Goal: Task Accomplishment & Management: Use online tool/utility

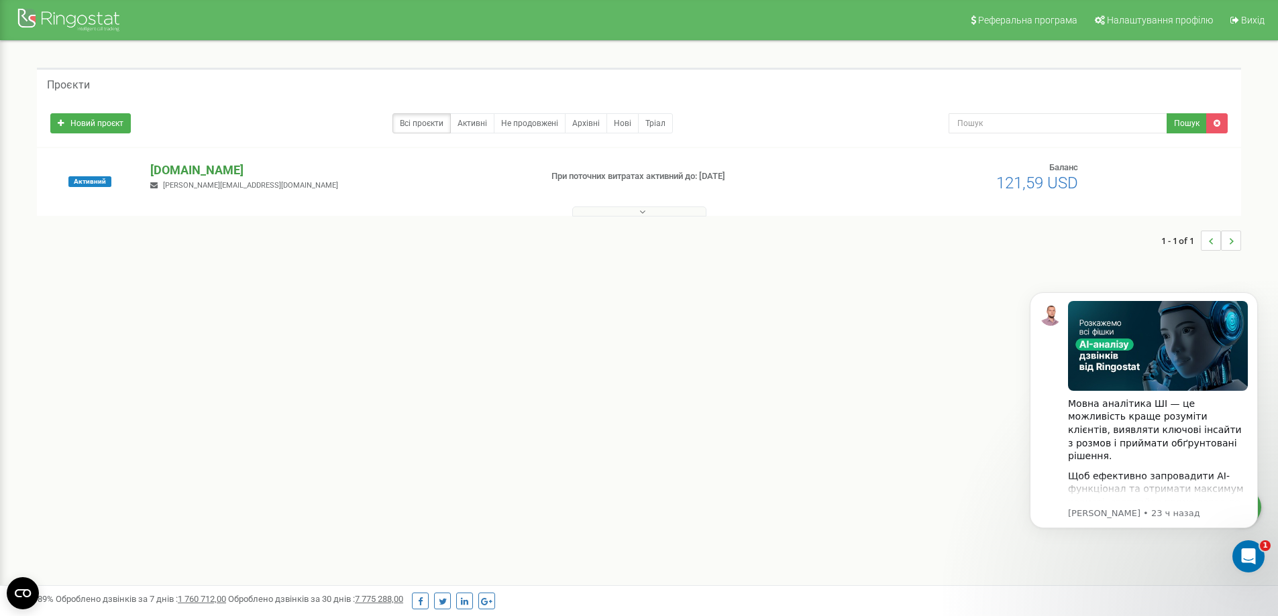
click at [178, 170] on p "[DOMAIN_NAME]" at bounding box center [339, 170] width 379 height 17
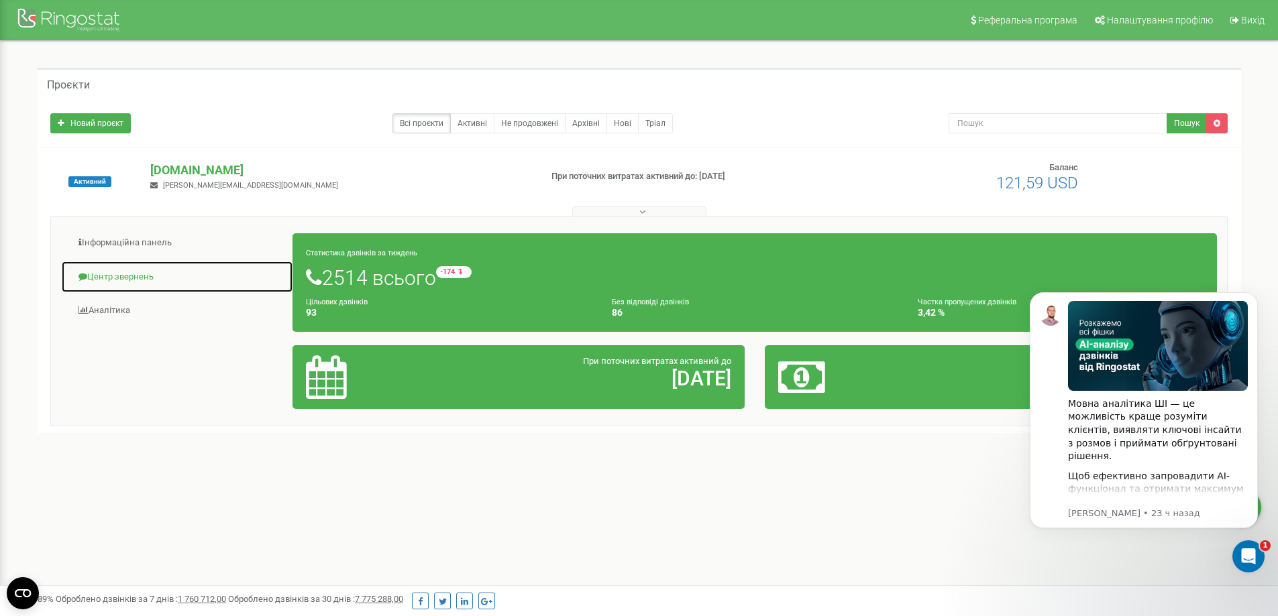
click at [97, 282] on link "Центр звернень" at bounding box center [177, 277] width 232 height 33
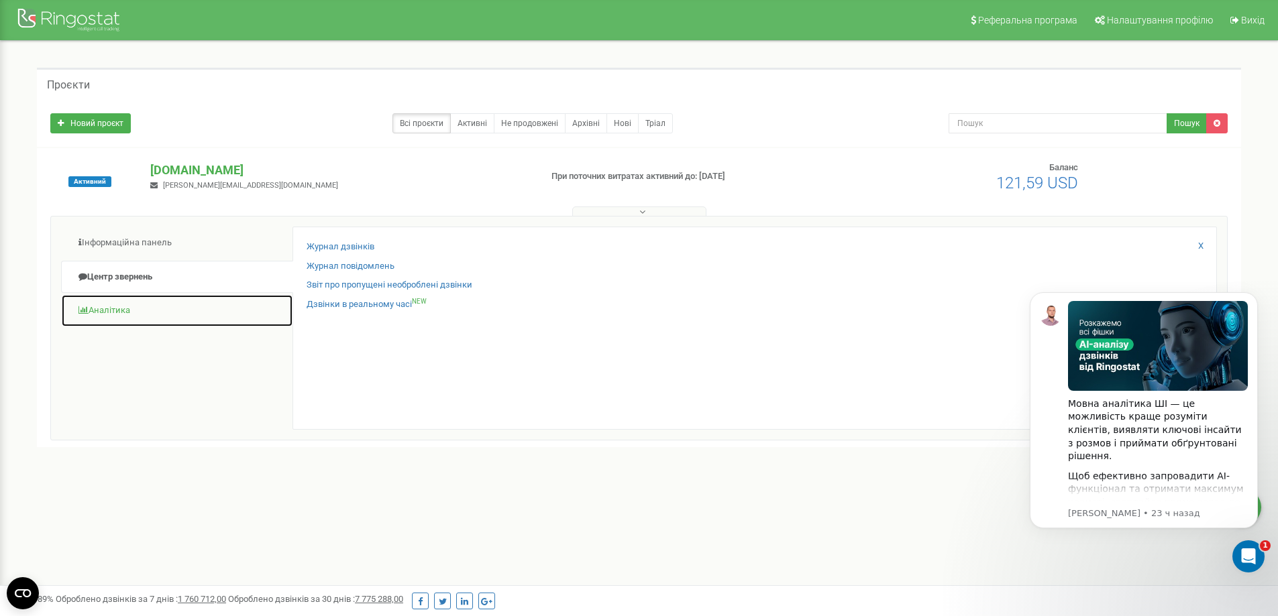
click at [146, 307] on link "Аналiтика" at bounding box center [177, 310] width 232 height 33
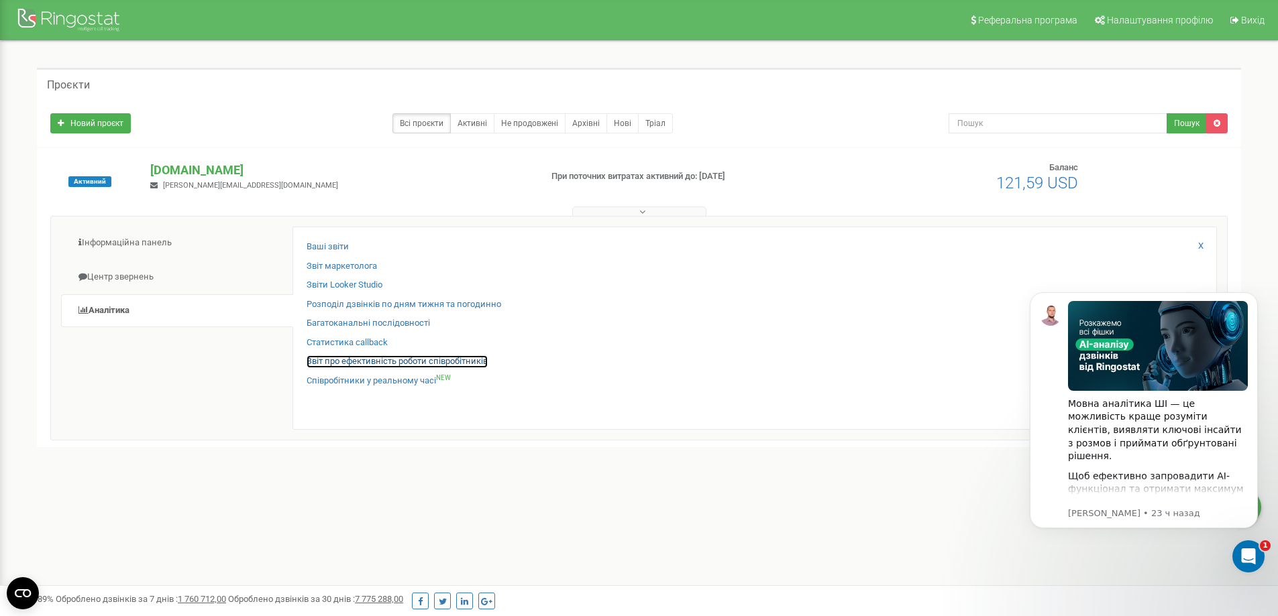
click at [373, 356] on link "Звіт про ефективність роботи співробітників" at bounding box center [397, 362] width 181 height 13
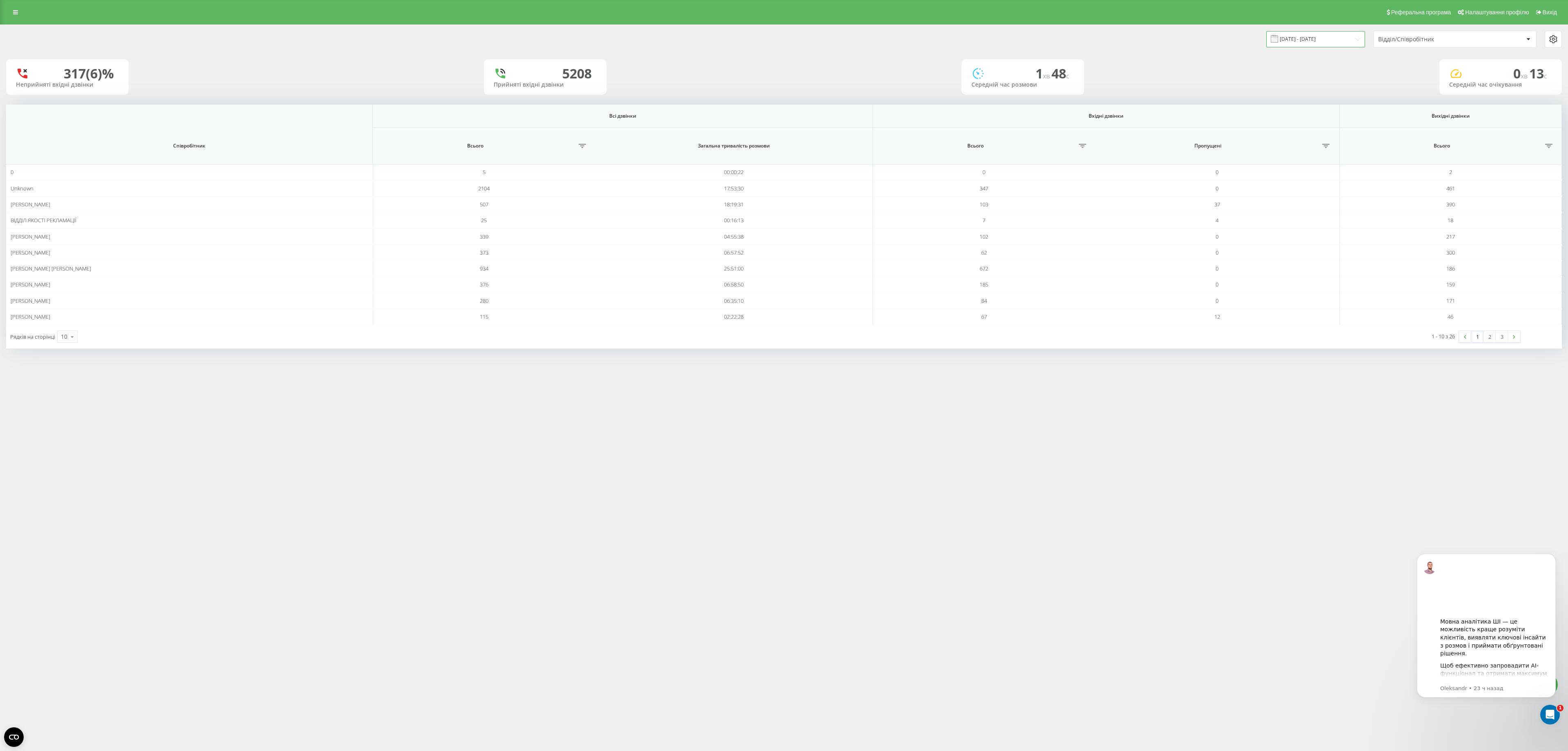
click at [1292, 43] on input "[DATE] - [DATE]" at bounding box center [1315, 39] width 99 height 16
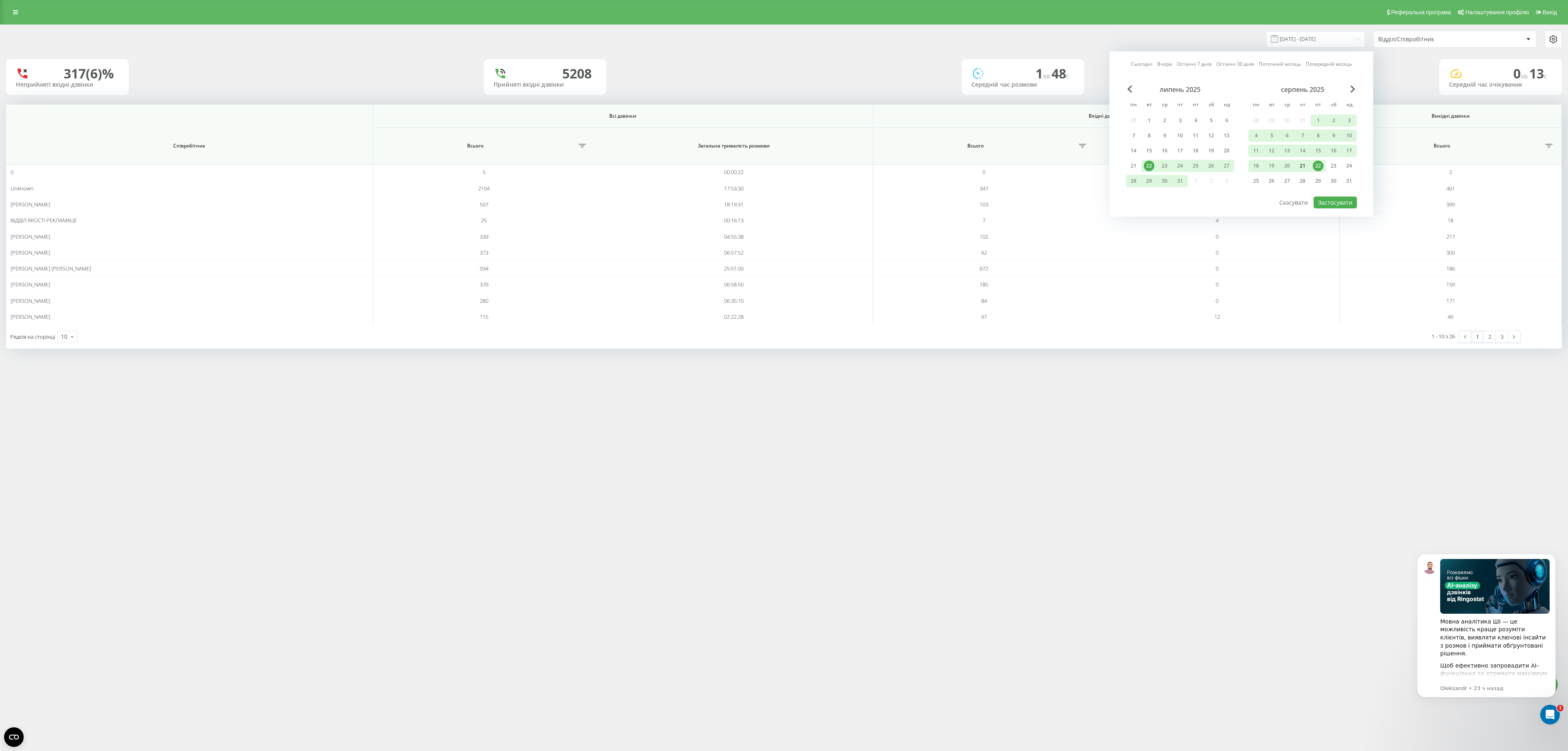
click at [1300, 163] on div "21" at bounding box center [1302, 166] width 10 height 10
click at [1341, 200] on button "Застосувати" at bounding box center [1335, 202] width 43 height 12
type input "21.08.2025 - 21.08.2025"
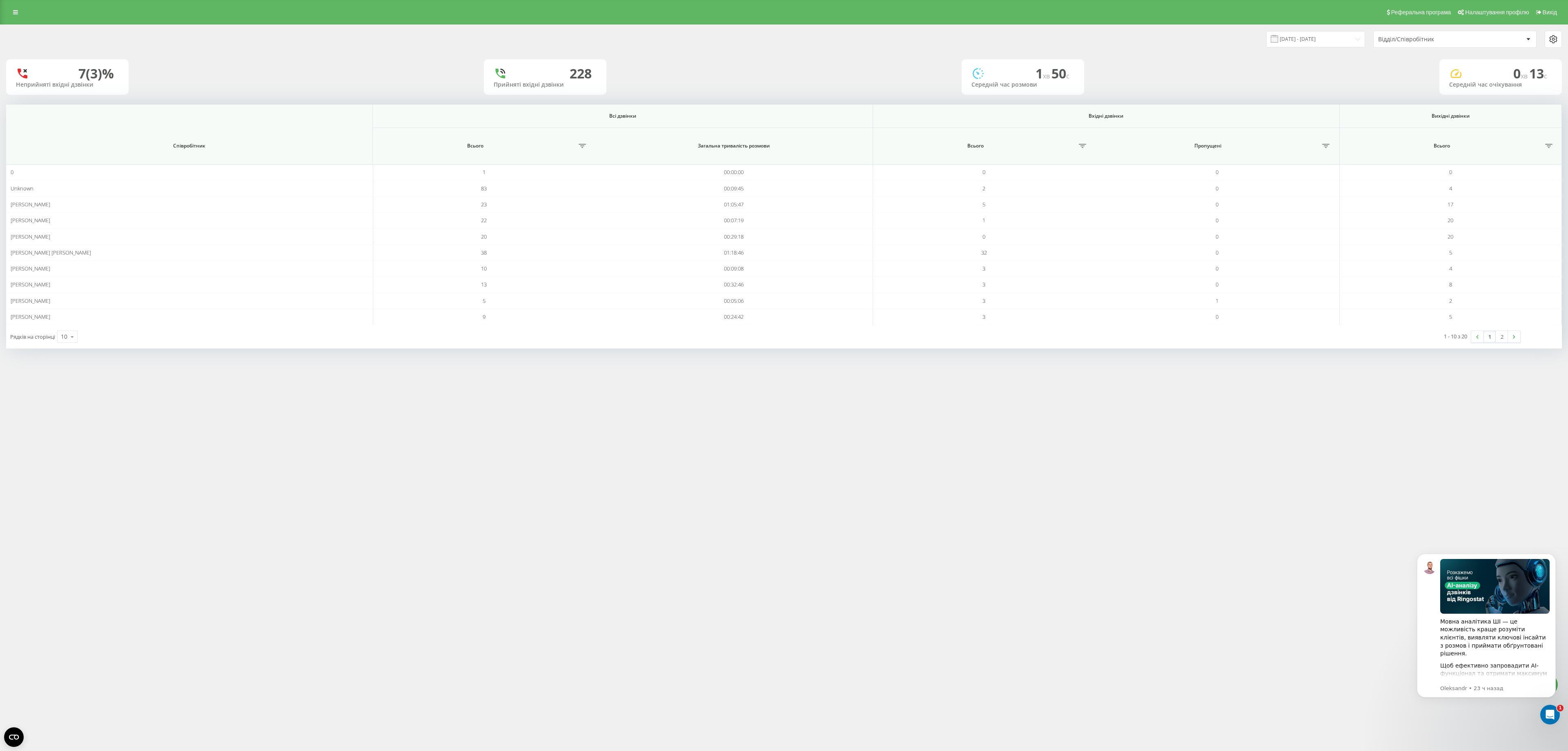
click at [80, 345] on div "Рядків на сторінці 10 10 25 50 100" at bounding box center [395, 336] width 778 height 24
click at [72, 344] on icon at bounding box center [72, 337] width 12 height 16
click at [72, 307] on div "25" at bounding box center [68, 301] width 19 height 12
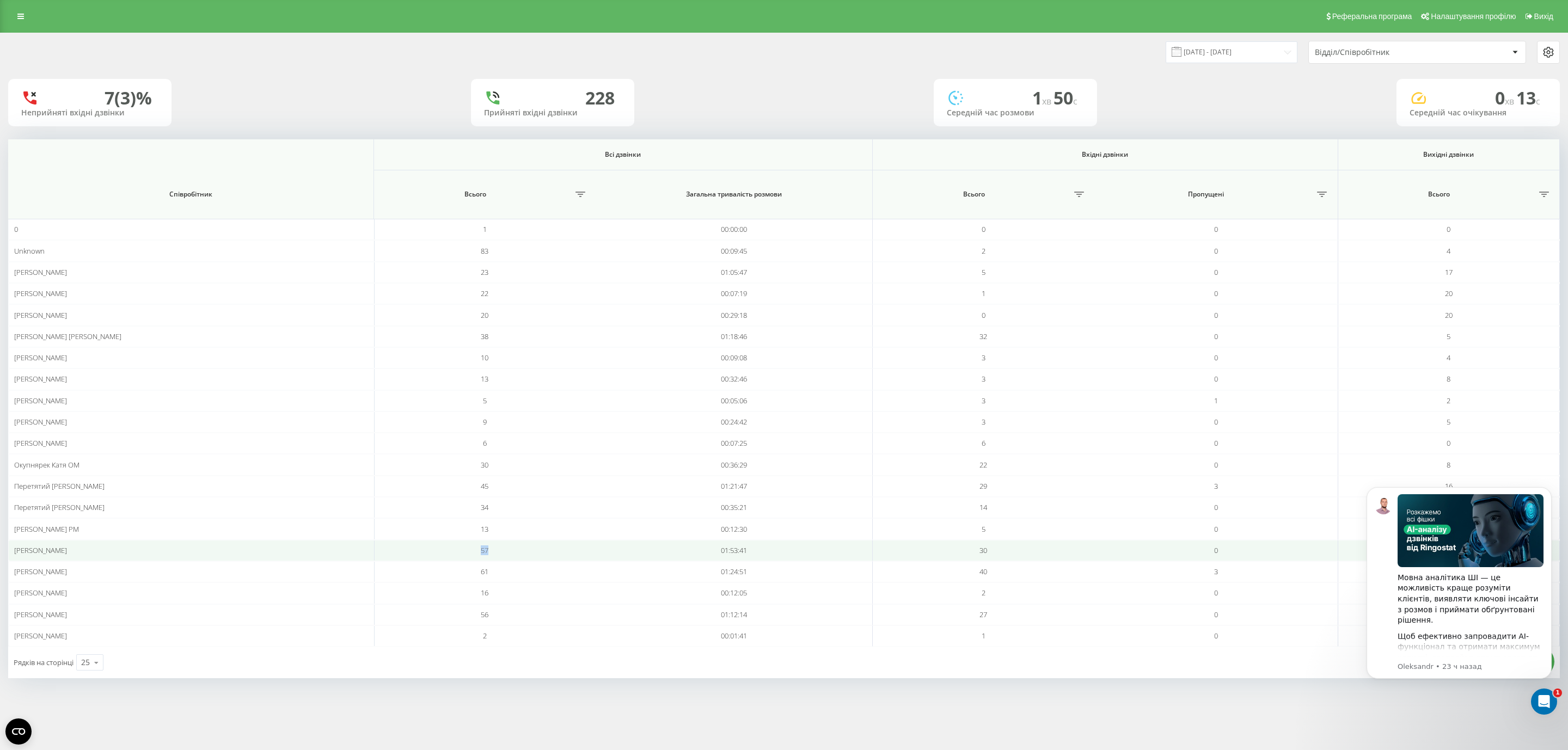
drag, startPoint x: 463, startPoint y: 557, endPoint x: 543, endPoint y: 549, distance: 80.4
click at [543, 549] on td "57" at bounding box center [485, 550] width 222 height 21
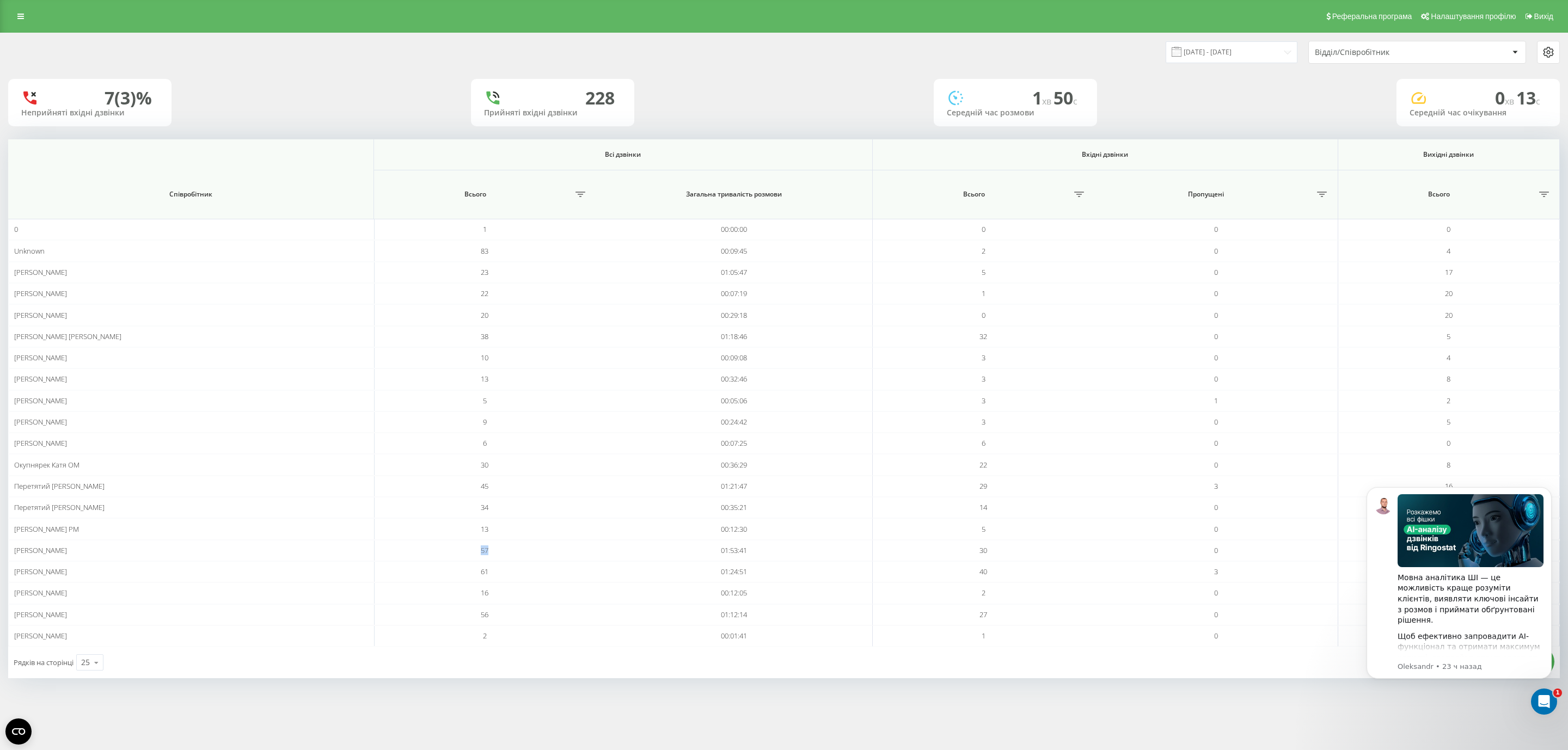
copy span "57"
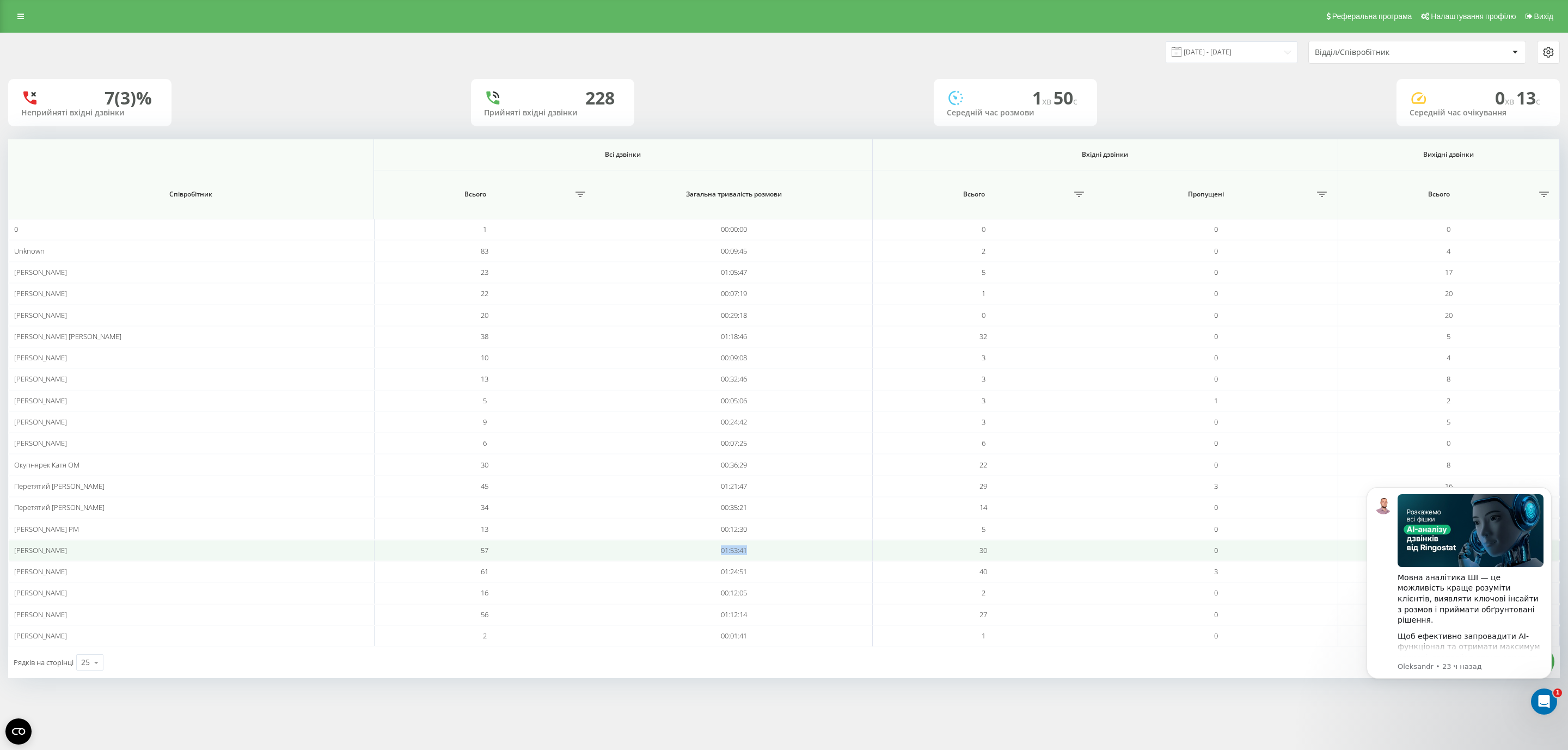
drag, startPoint x: 719, startPoint y: 556, endPoint x: 767, endPoint y: 556, distance: 48.0
click at [767, 556] on td "01:53:41" at bounding box center [734, 550] width 277 height 21
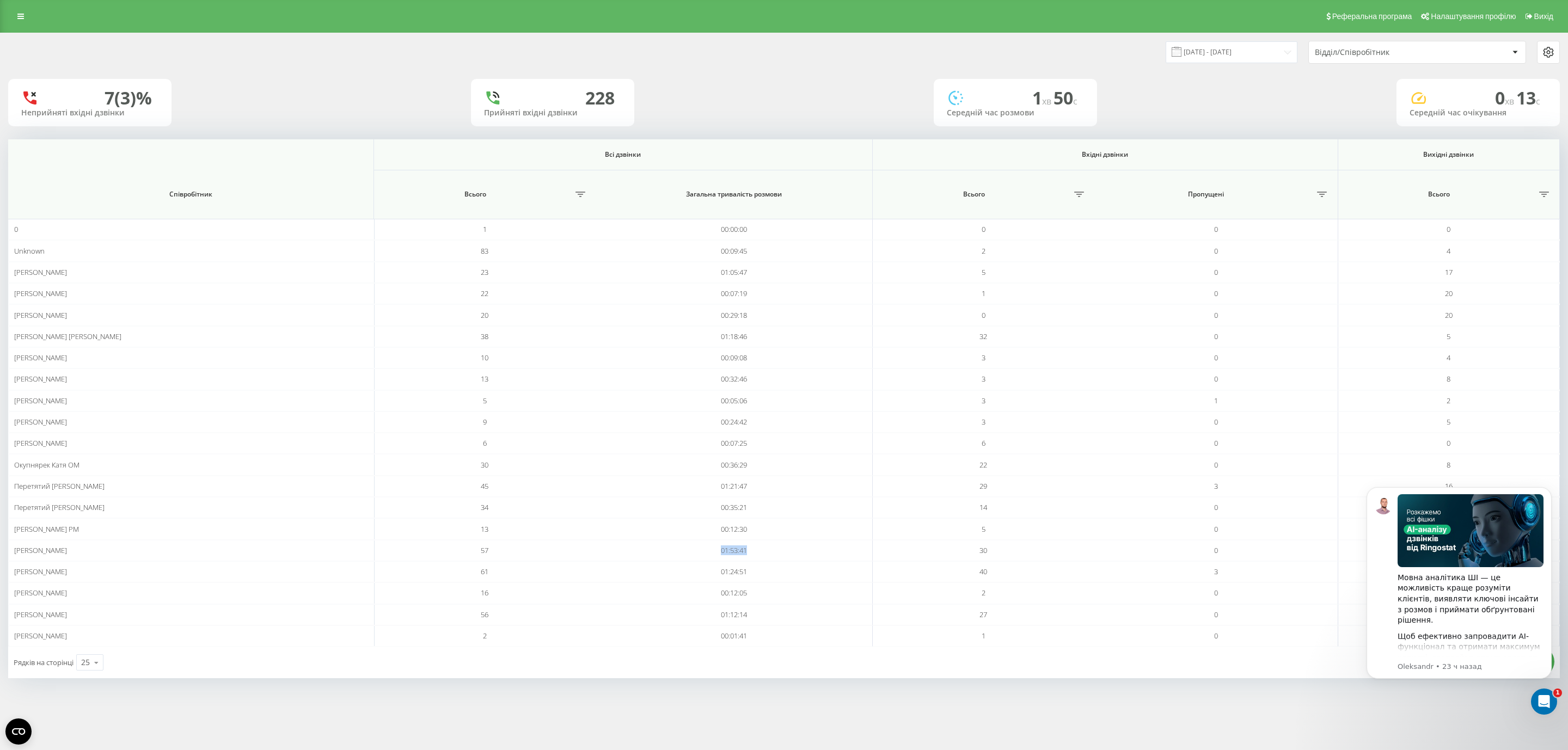
copy td "01:53:41"
click at [20, 12] on icon at bounding box center [20, 15] width 6 height 7
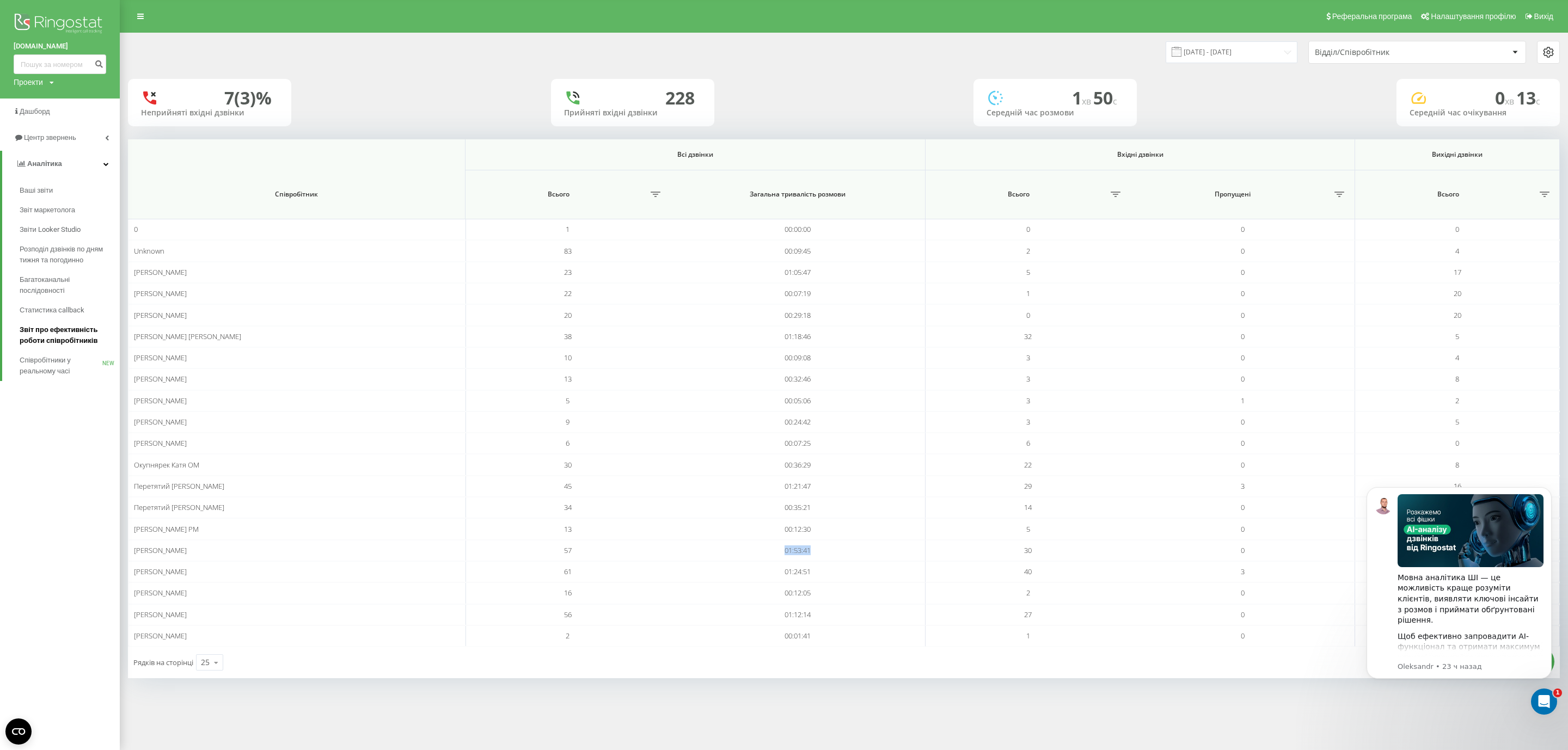
click at [80, 338] on span "Звіт про ефективність роботи співробітників" at bounding box center [67, 335] width 95 height 22
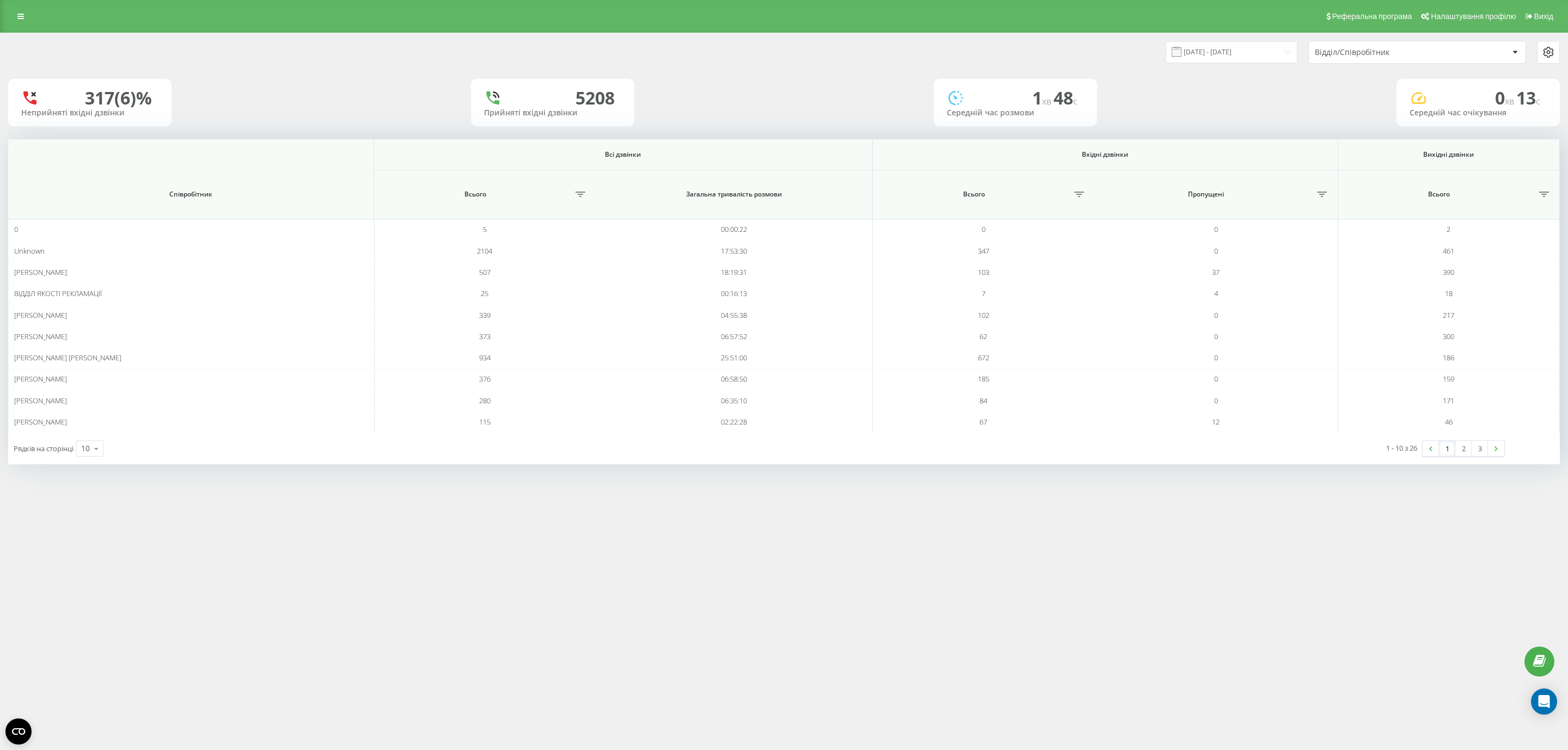
click at [75, 461] on div "Рядків на сторінці 10 10 25 50 100" at bounding box center [396, 448] width 776 height 32
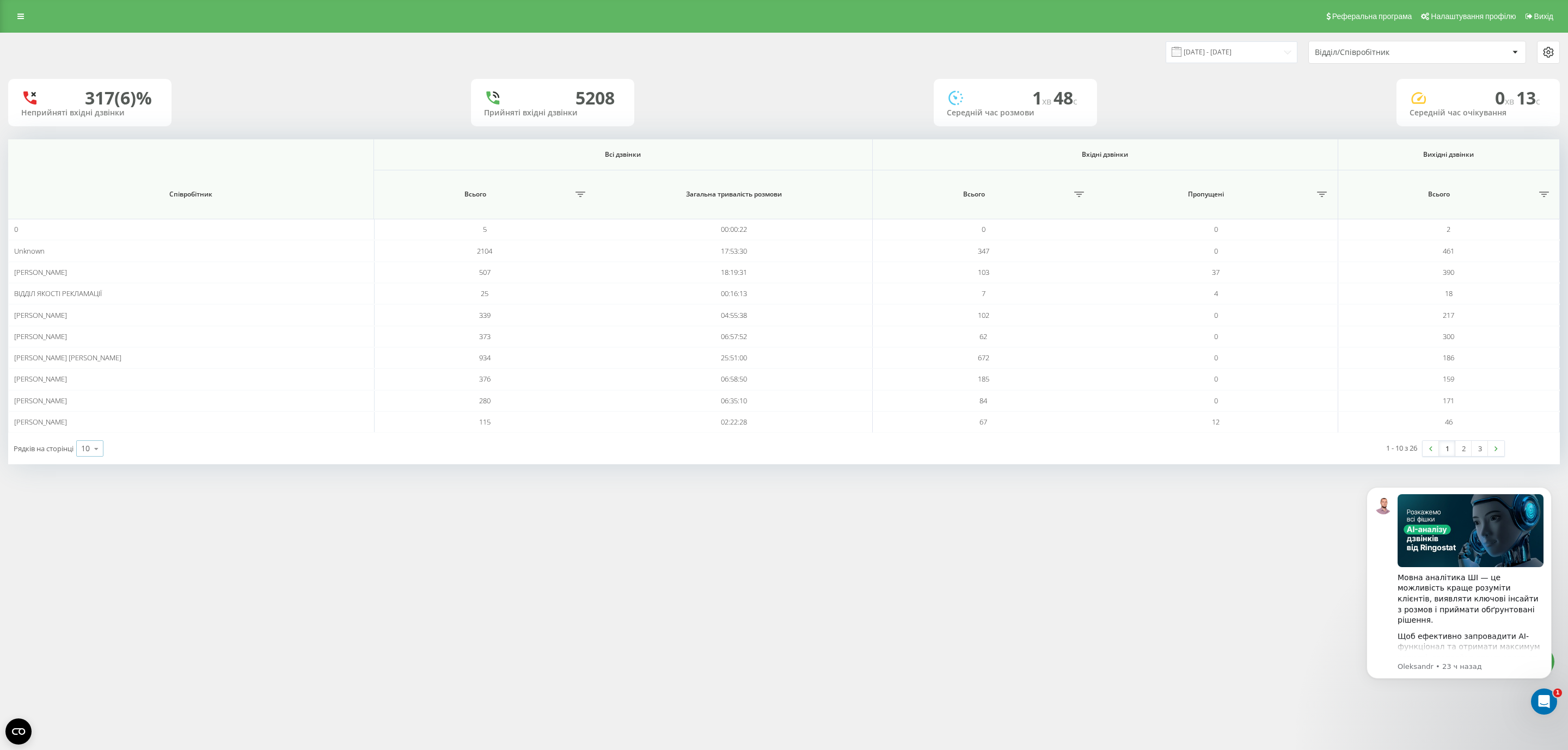
click at [85, 454] on div "10" at bounding box center [85, 448] width 9 height 11
click at [87, 403] on span "25" at bounding box center [85, 401] width 9 height 11
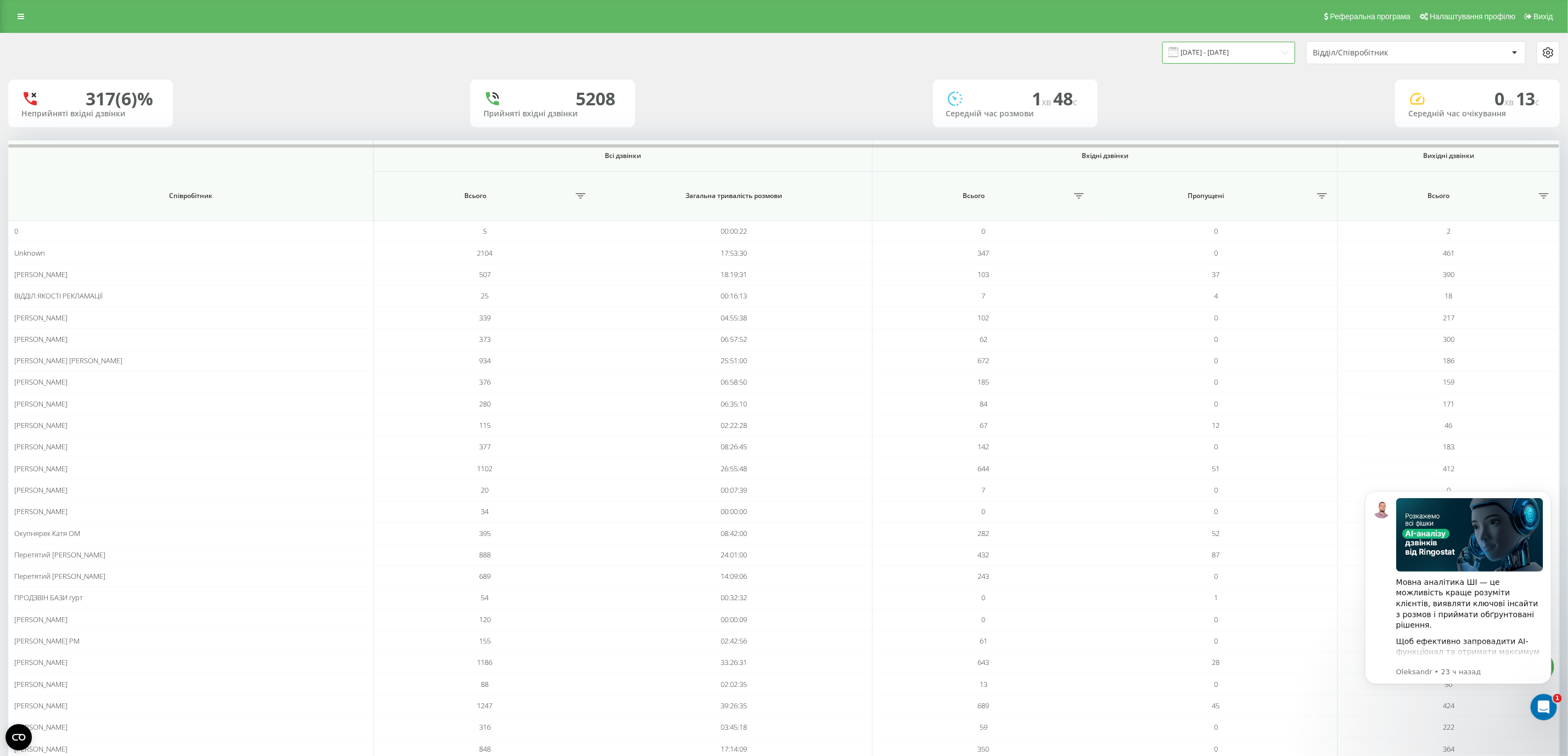
click at [1207, 43] on input "[DATE] - [DATE]" at bounding box center [1229, 52] width 133 height 21
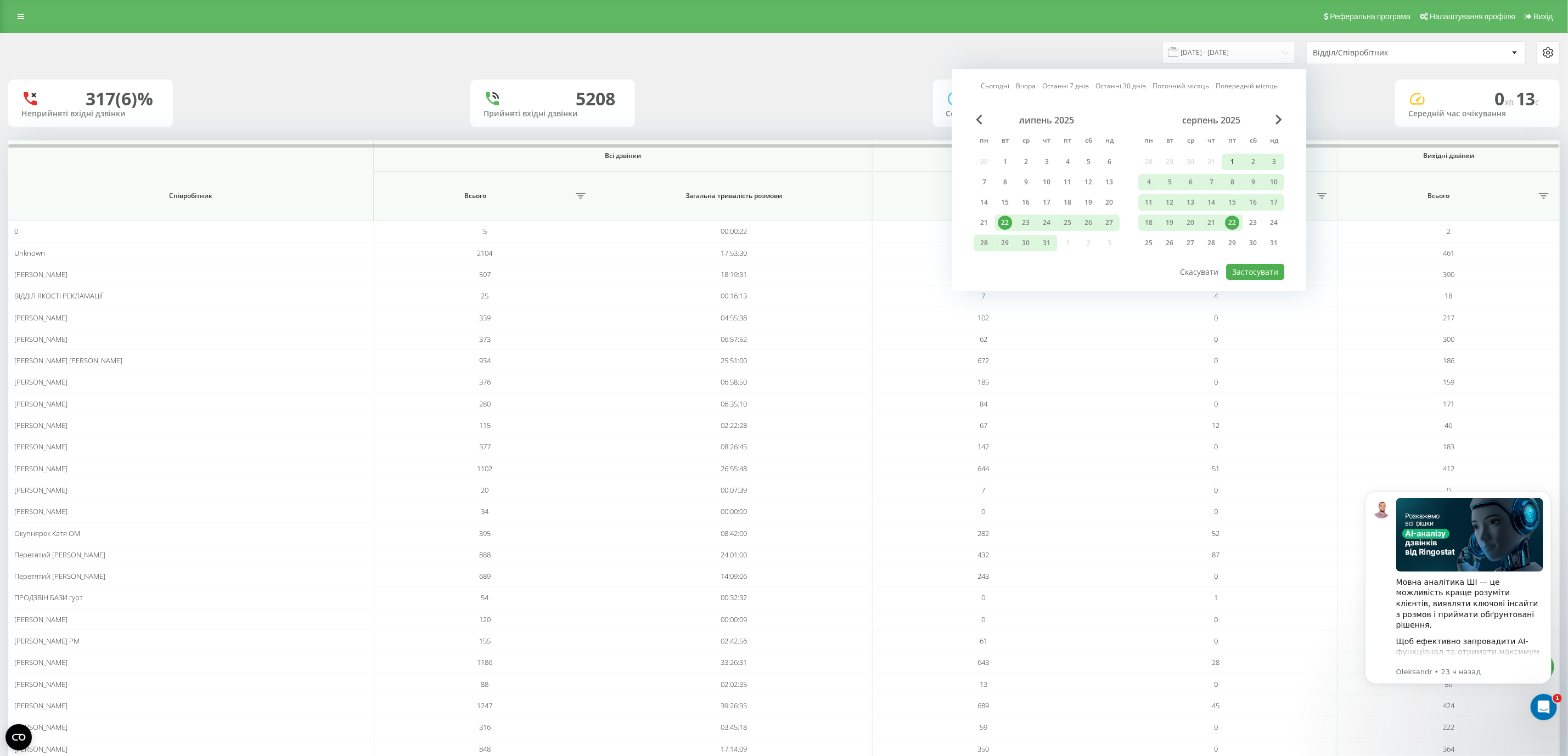
click at [1238, 161] on div "1" at bounding box center [1232, 161] width 14 height 14
click at [1234, 216] on div "22" at bounding box center [1232, 223] width 14 height 14
click at [1266, 272] on button "Застосувати" at bounding box center [1255, 272] width 58 height 16
type input "01.08.2025 - 22.08.2025"
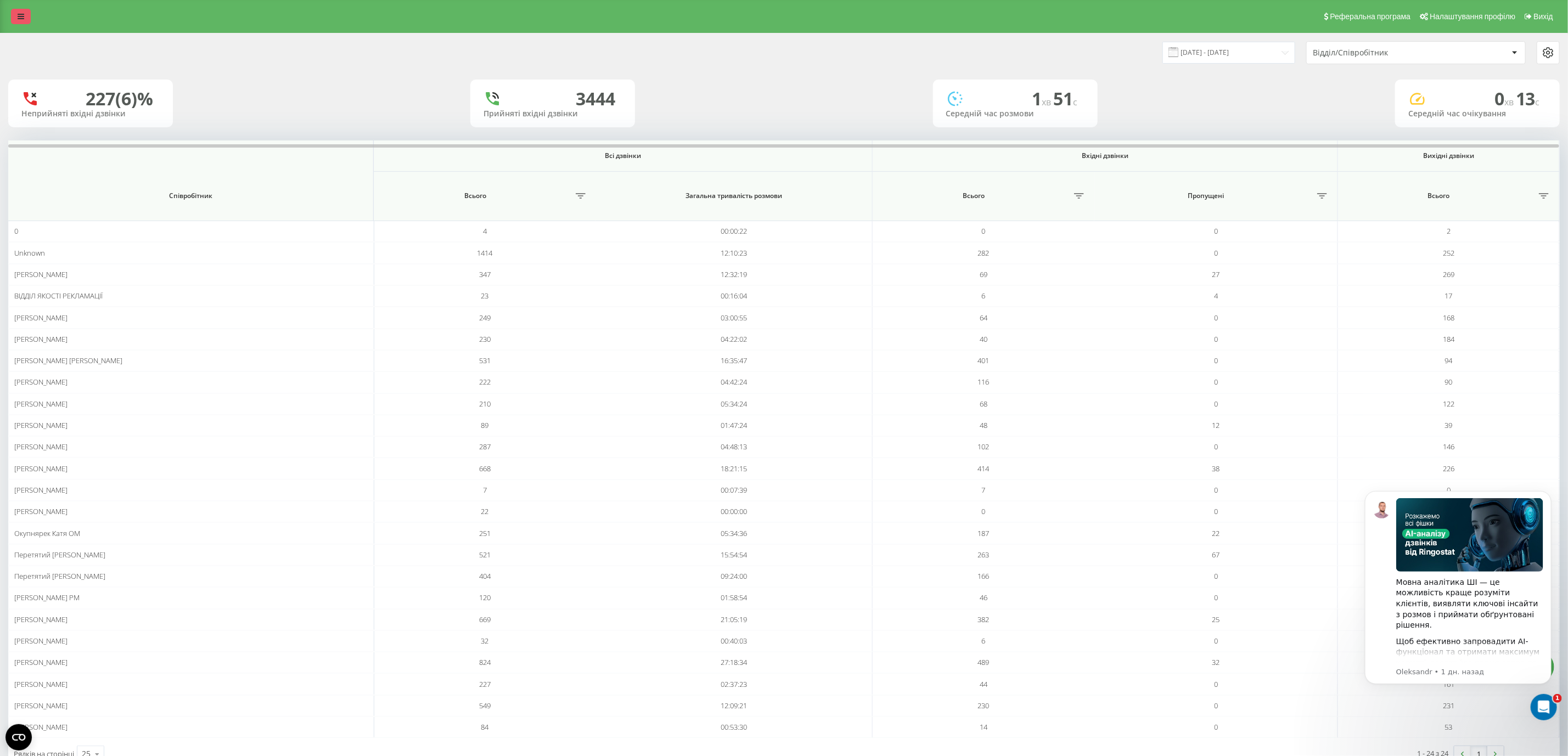
click at [16, 16] on link at bounding box center [20, 16] width 20 height 16
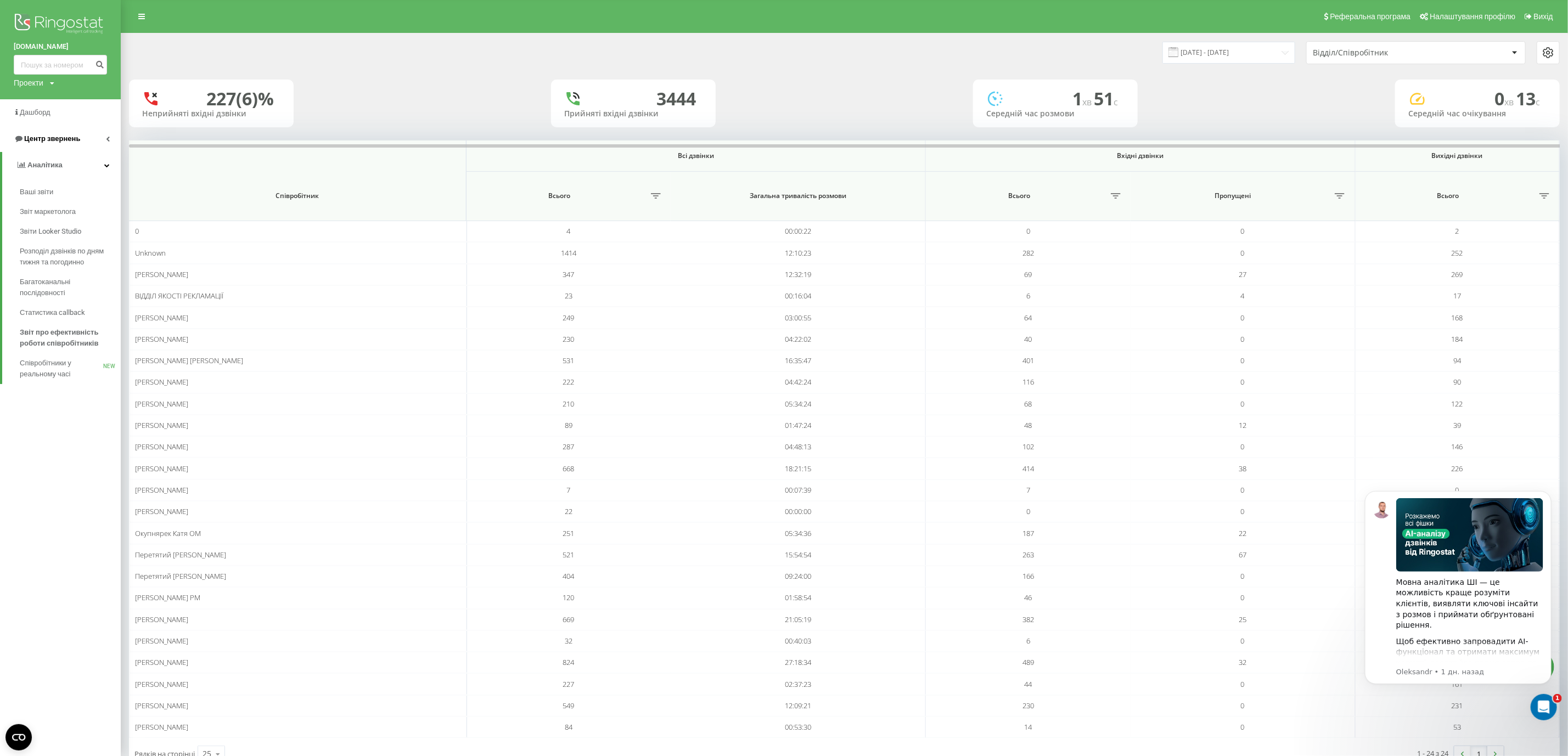
click at [33, 140] on span "Центр звернень" at bounding box center [52, 138] width 56 height 8
click at [33, 140] on span "Центр звернень" at bounding box center [54, 138] width 56 height 8
click at [58, 144] on span "Центр звернень" at bounding box center [47, 138] width 66 height 11
click at [59, 164] on span "Журнал дзвінків" at bounding box center [48, 165] width 58 height 11
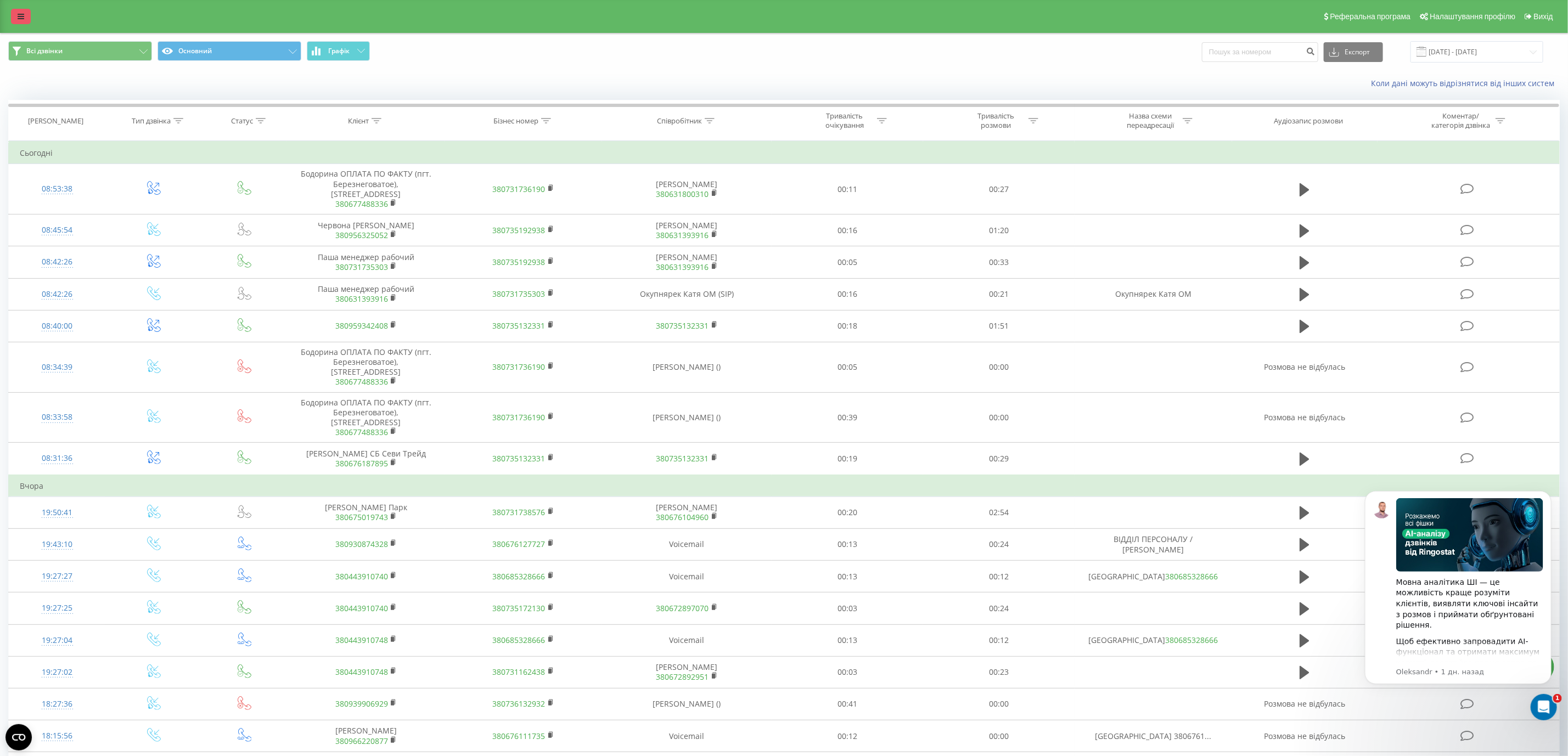
drag, startPoint x: 13, startPoint y: 23, endPoint x: 23, endPoint y: 20, distance: 10.4
click at [18, 21] on div "Реферальна програма Налаштування профілю Вихід" at bounding box center [784, 16] width 1568 height 33
click at [23, 20] on link at bounding box center [20, 16] width 20 height 16
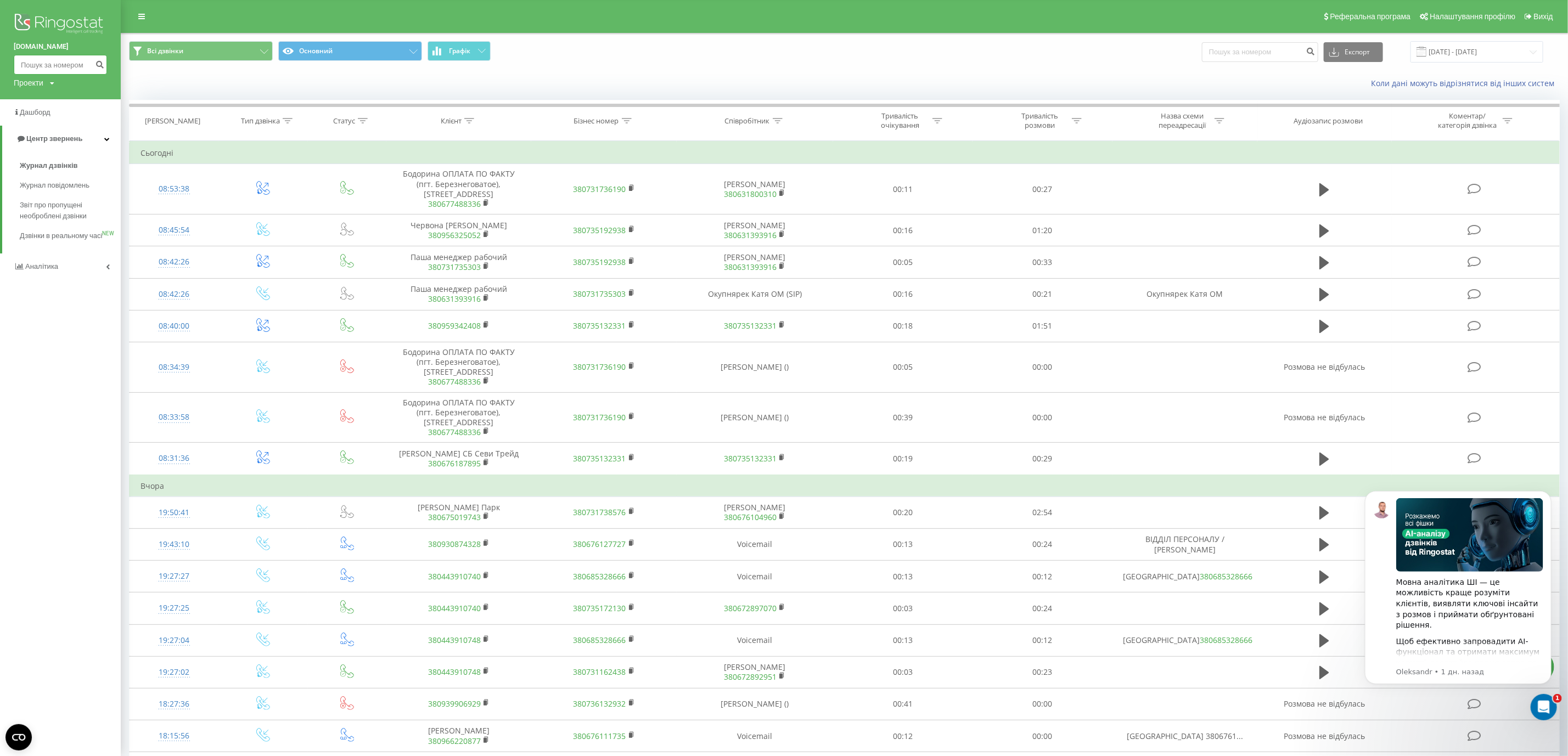
click at [34, 62] on input at bounding box center [61, 65] width 93 height 20
paste input "067)5129025"
click at [35, 68] on input "067)5129025" at bounding box center [61, 65] width 93 height 20
type input "0675129025"
click at [96, 58] on button "submit" at bounding box center [100, 65] width 15 height 20
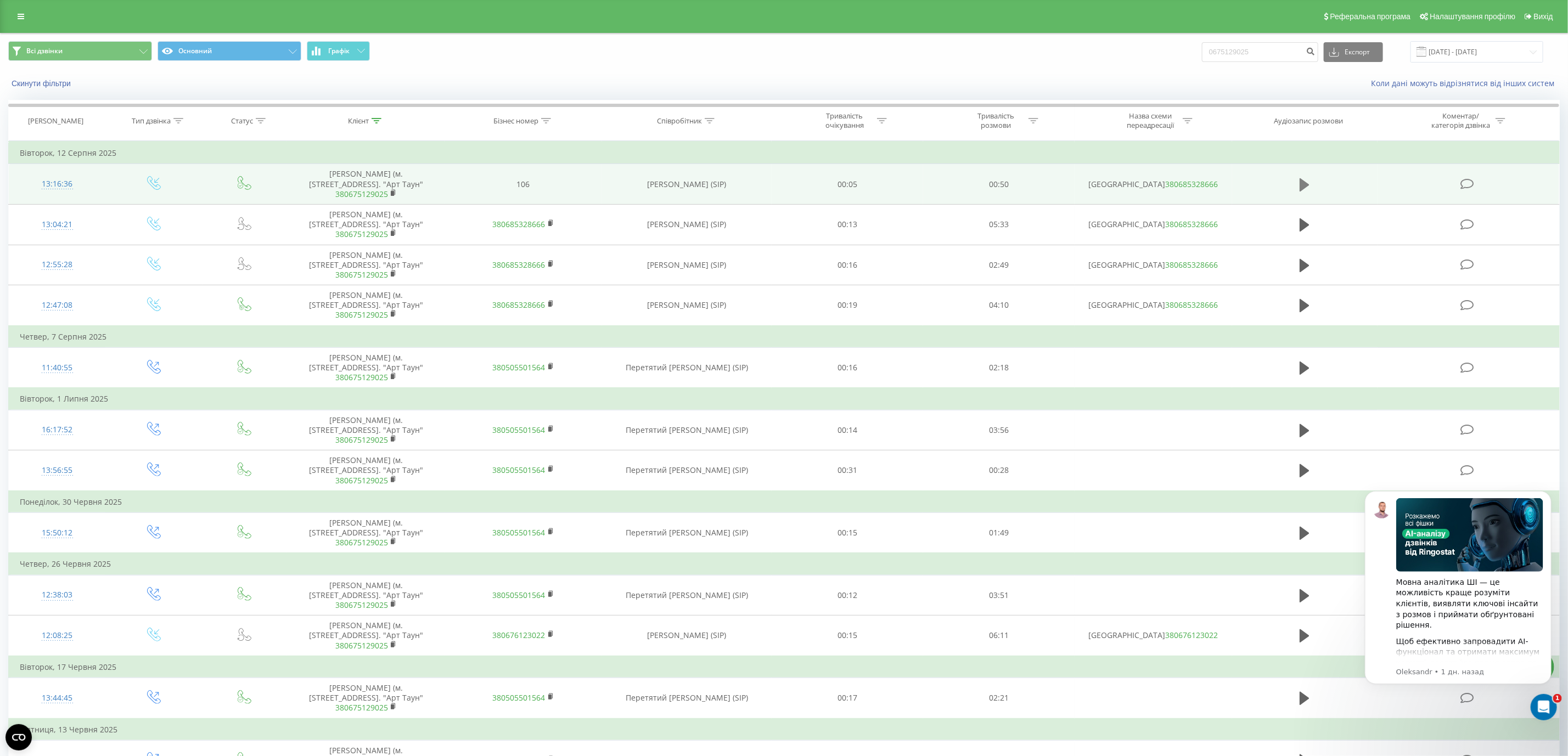
click at [1309, 192] on icon at bounding box center [1305, 185] width 10 height 16
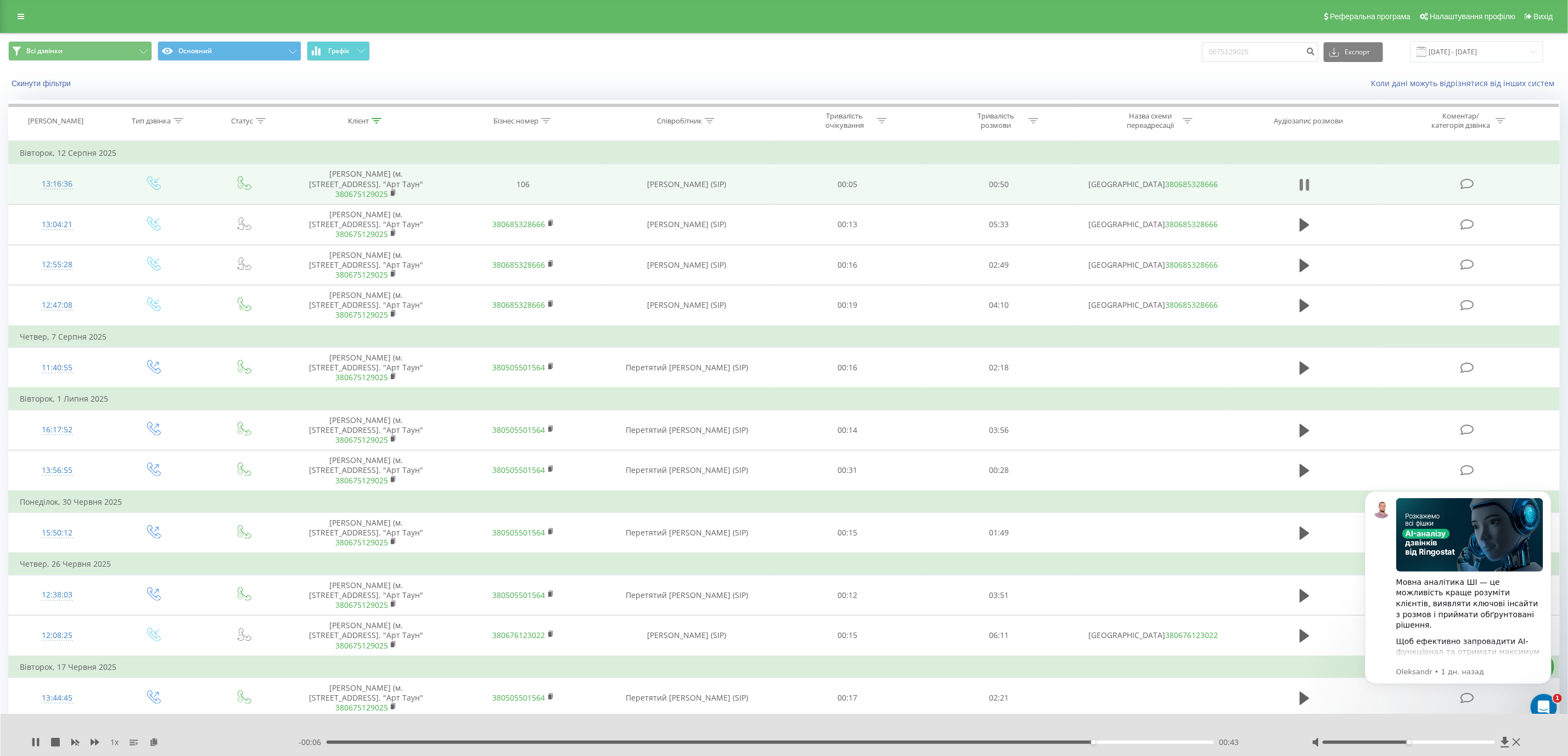
click at [1307, 191] on icon at bounding box center [1308, 185] width 3 height 12
click at [1305, 185] on icon at bounding box center [1305, 185] width 10 height 16
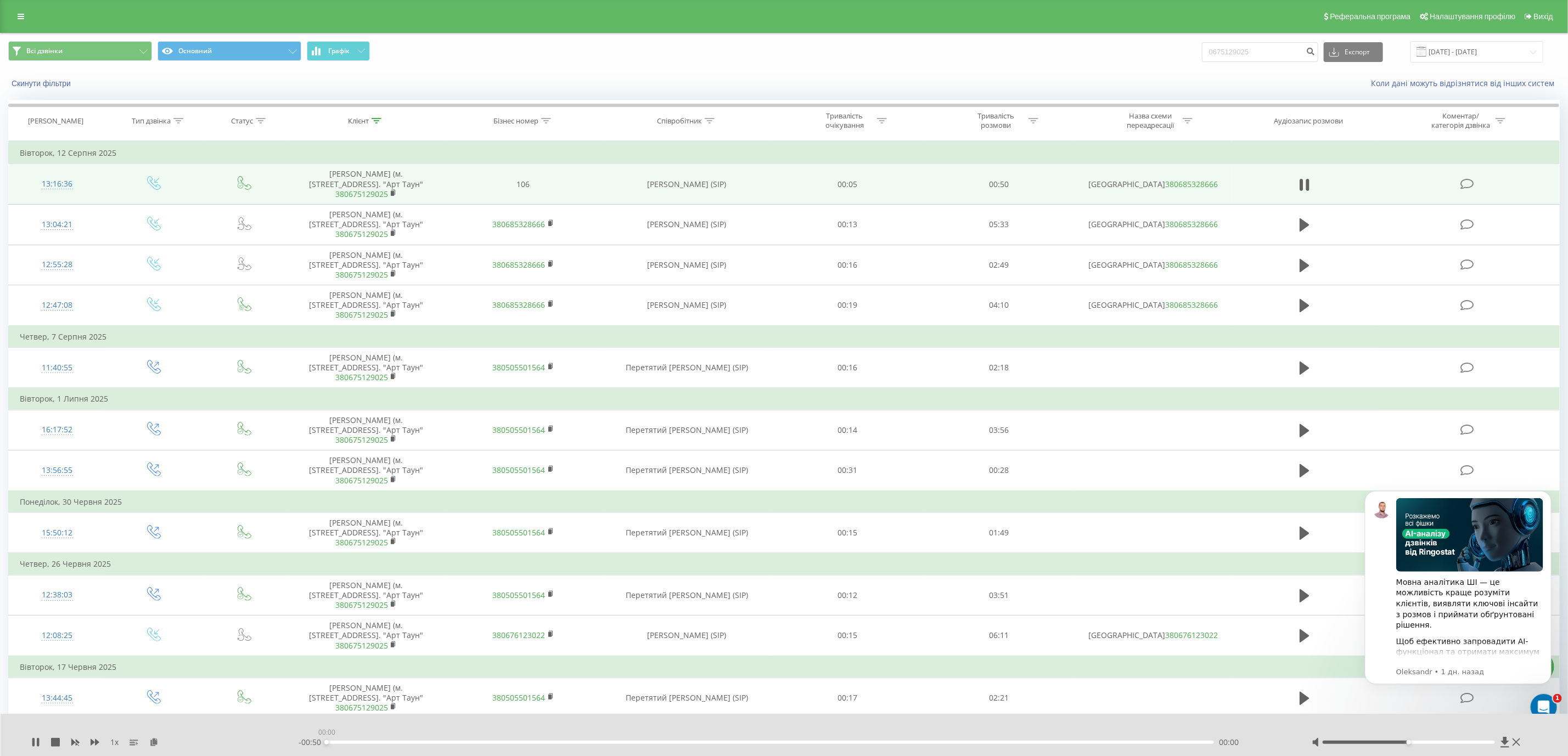
drag, startPoint x: 1197, startPoint y: 741, endPoint x: 168, endPoint y: 736, distance: 1029.0
click at [128, 733] on div "1 x - 00:50 00:00 00:00" at bounding box center [784, 736] width 1568 height 43
click at [35, 745] on icon at bounding box center [35, 742] width 9 height 9
click at [349, 743] on div "00:09" at bounding box center [770, 743] width 887 height 3
click at [35, 741] on icon at bounding box center [36, 742] width 7 height 9
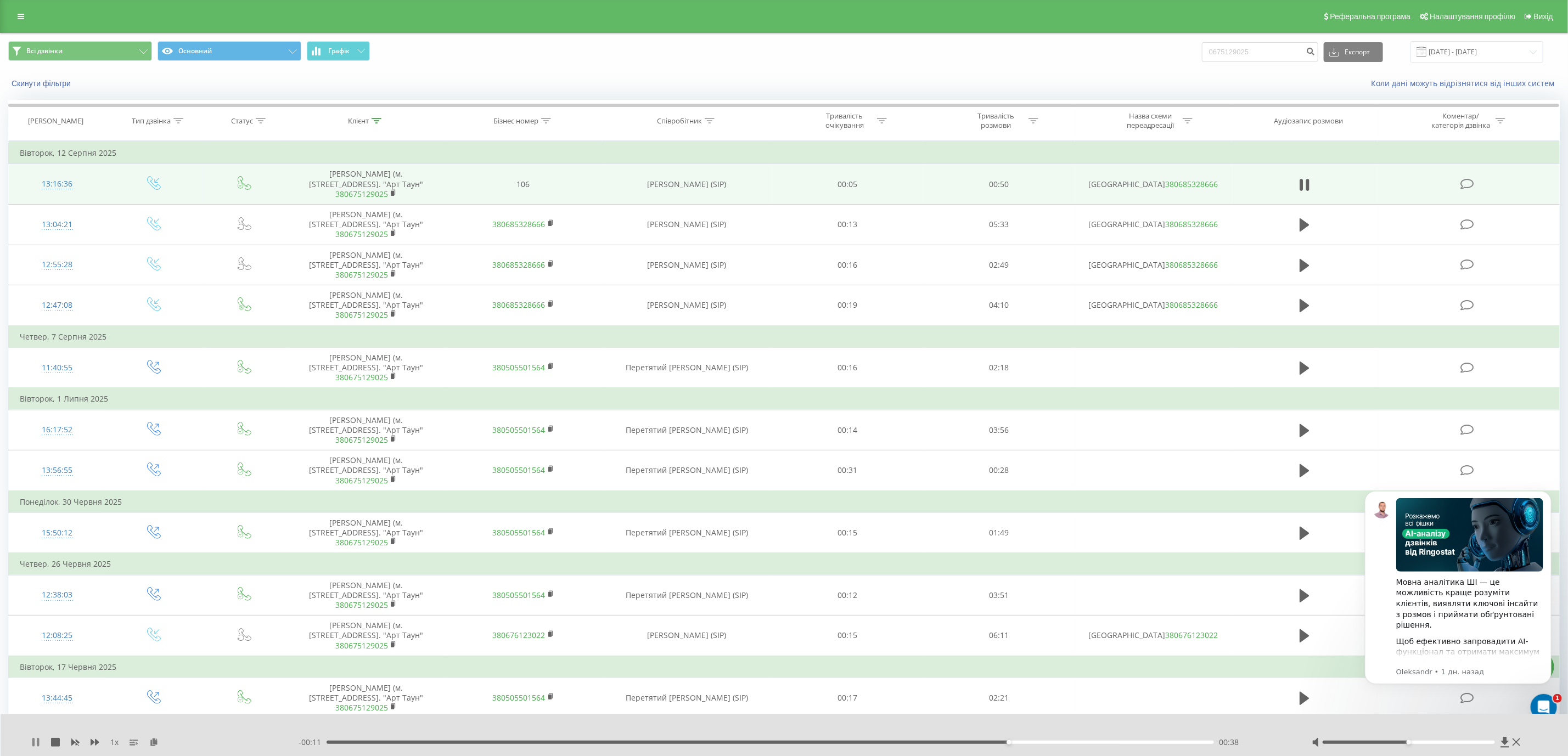
click at [32, 743] on icon at bounding box center [35, 742] width 9 height 9
click at [9, 11] on div "Реферальна програма Налаштування профілю Вихід" at bounding box center [784, 16] width 1568 height 33
click at [12, 15] on link at bounding box center [20, 16] width 20 height 16
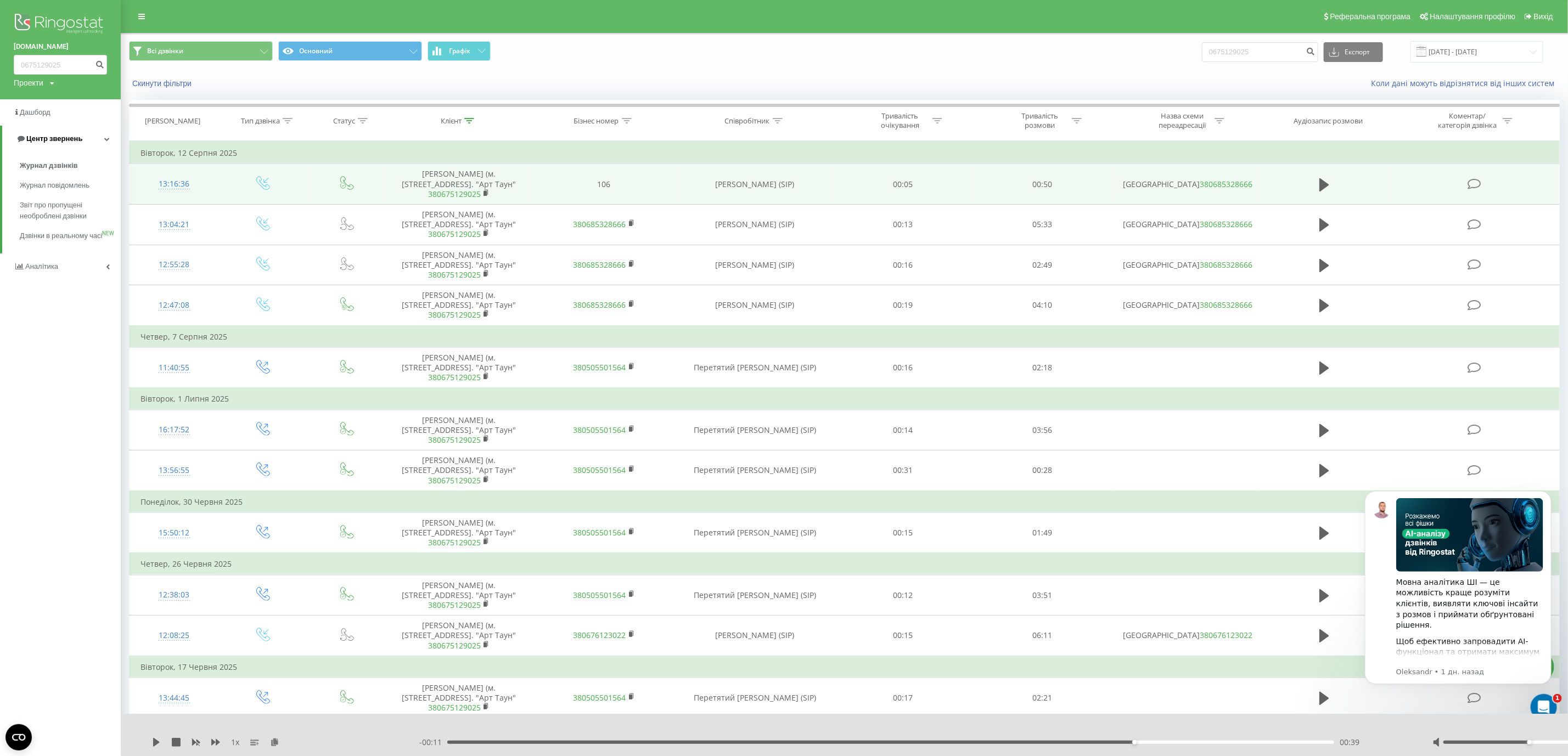
click at [89, 128] on link "Центр звернень" at bounding box center [61, 139] width 119 height 26
click at [84, 131] on link "Центр звернень" at bounding box center [61, 139] width 121 height 26
click at [89, 167] on link "Журнал дзвінків" at bounding box center [70, 166] width 101 height 20
